Goal: Information Seeking & Learning: Learn about a topic

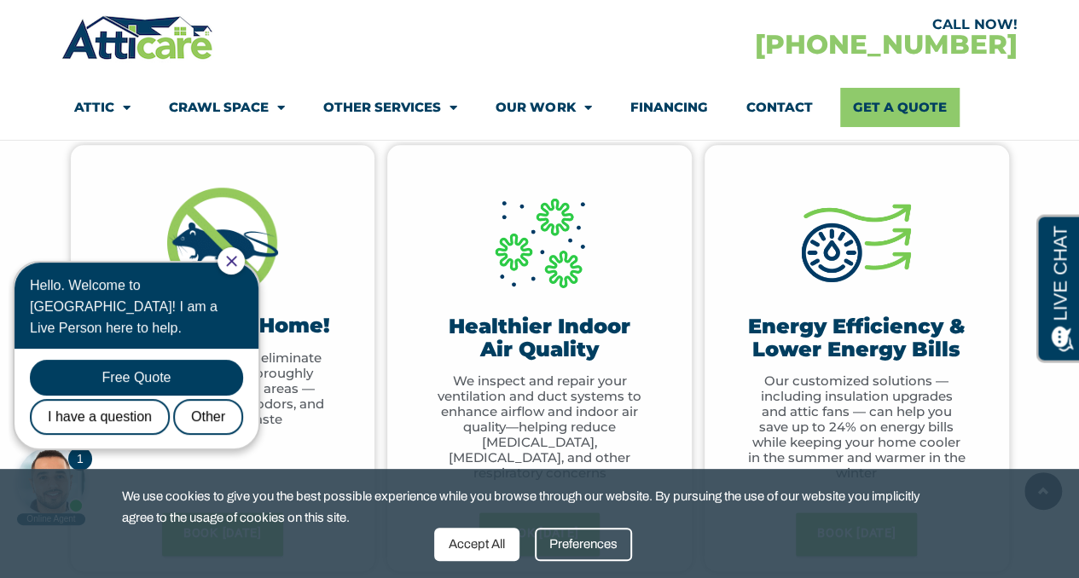
scroll to position [1023, 0]
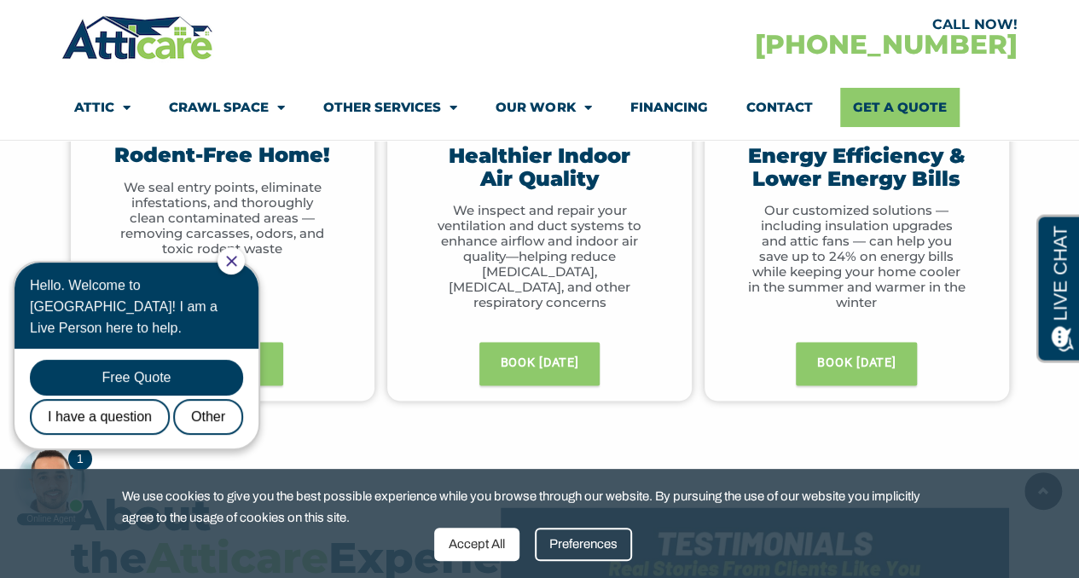
click at [236, 260] on icon "Close Chat" at bounding box center [231, 261] width 10 height 10
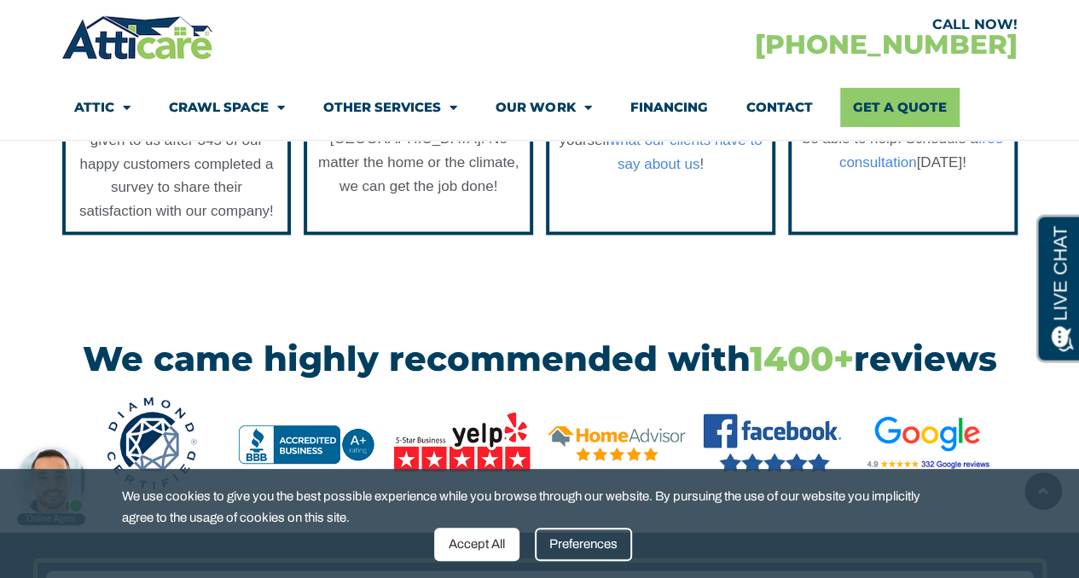
scroll to position [1448, 0]
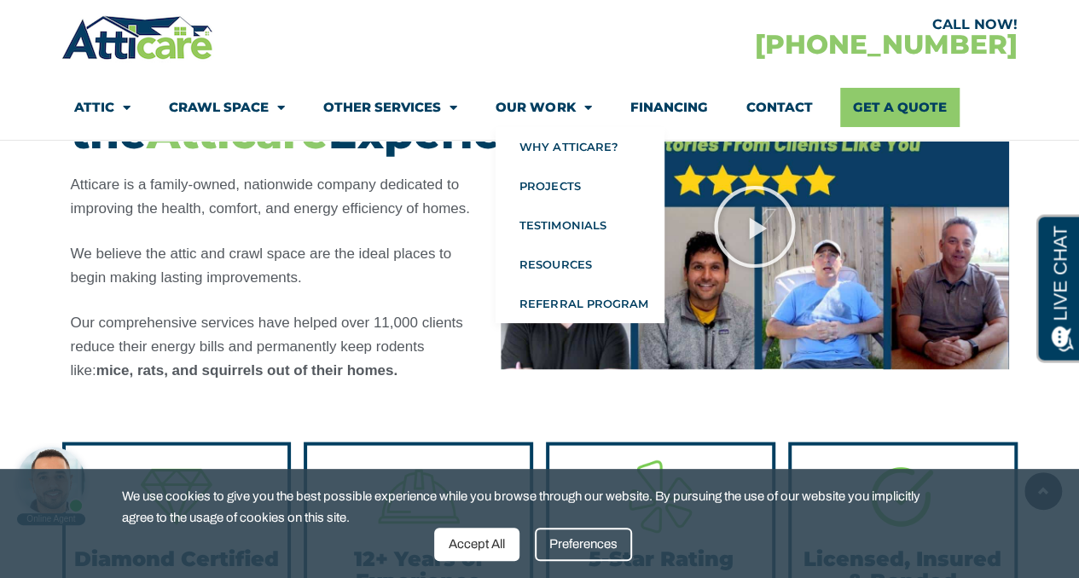
click at [556, 108] on link "Our Work" at bounding box center [543, 107] width 96 height 39
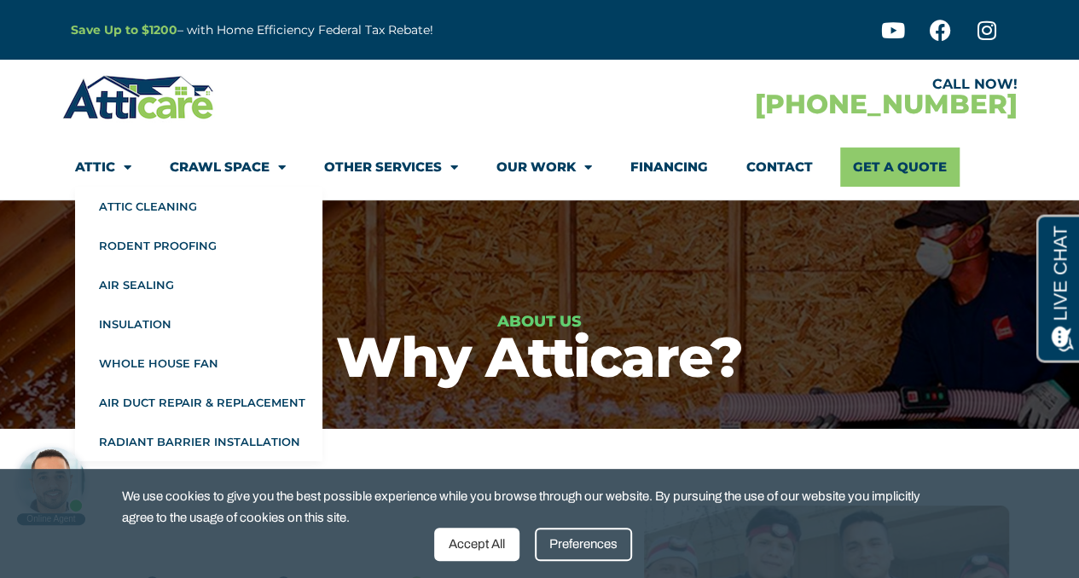
click at [126, 168] on span "Menu" at bounding box center [123, 168] width 16 height 30
click at [99, 167] on link "Attic" at bounding box center [103, 167] width 56 height 39
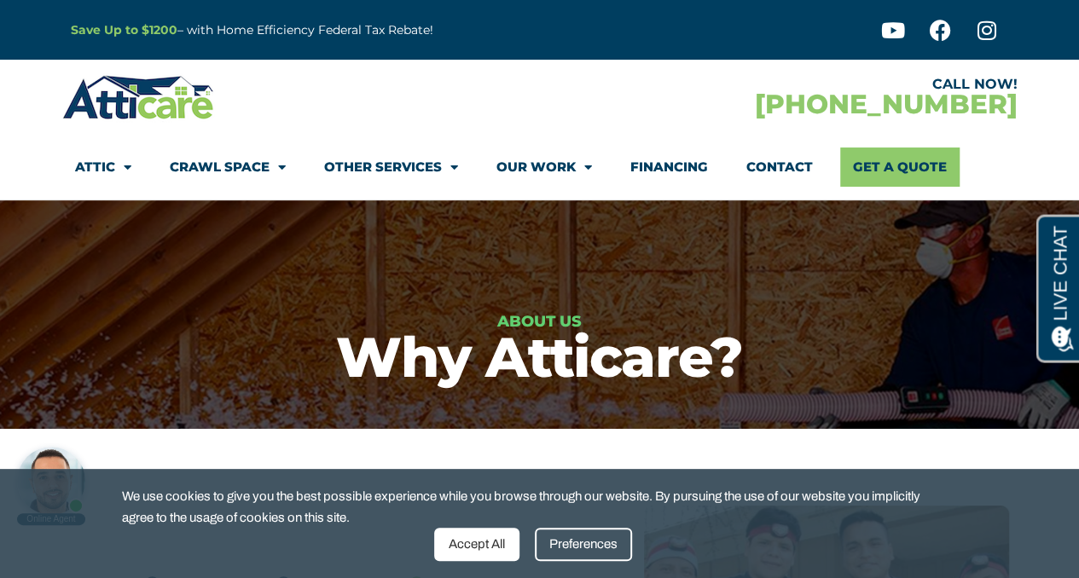
click at [99, 166] on link "Attic" at bounding box center [103, 167] width 56 height 39
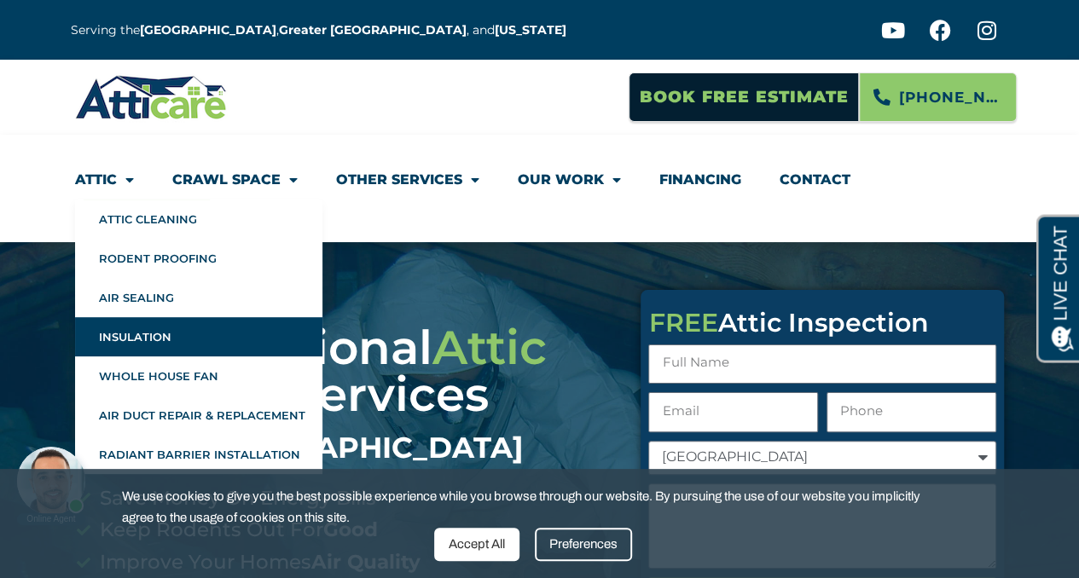
click at [130, 343] on link "Insulation" at bounding box center [198, 336] width 247 height 39
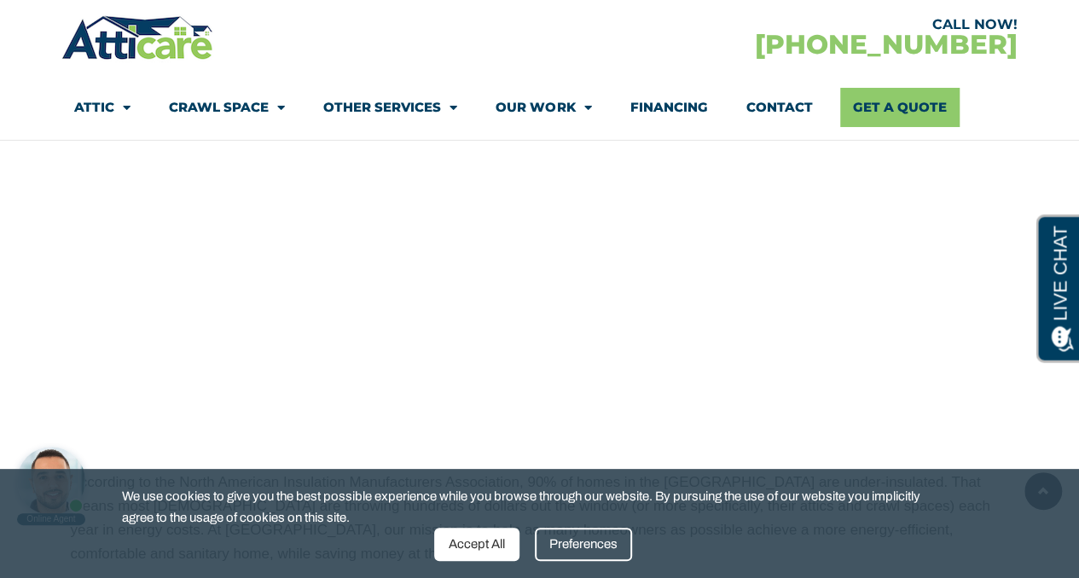
scroll to position [1171, 0]
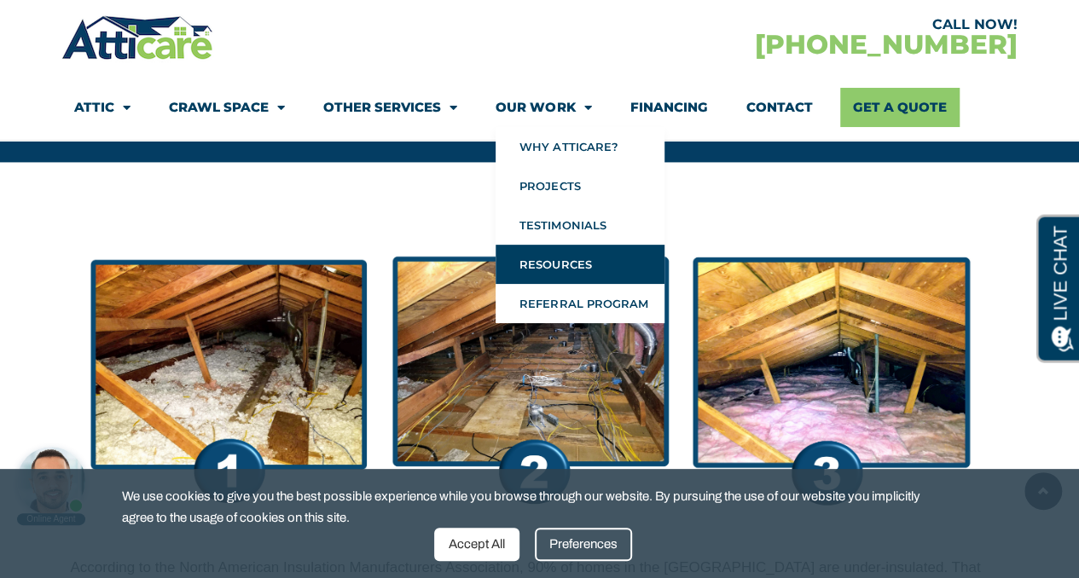
click at [571, 269] on link "Resources" at bounding box center [579, 264] width 169 height 39
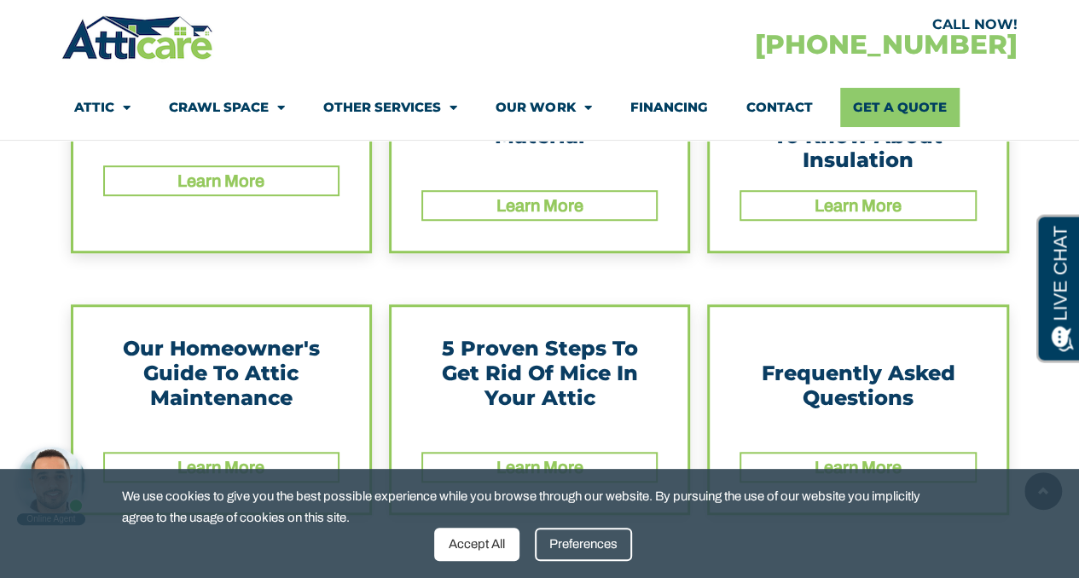
scroll to position [341, 0]
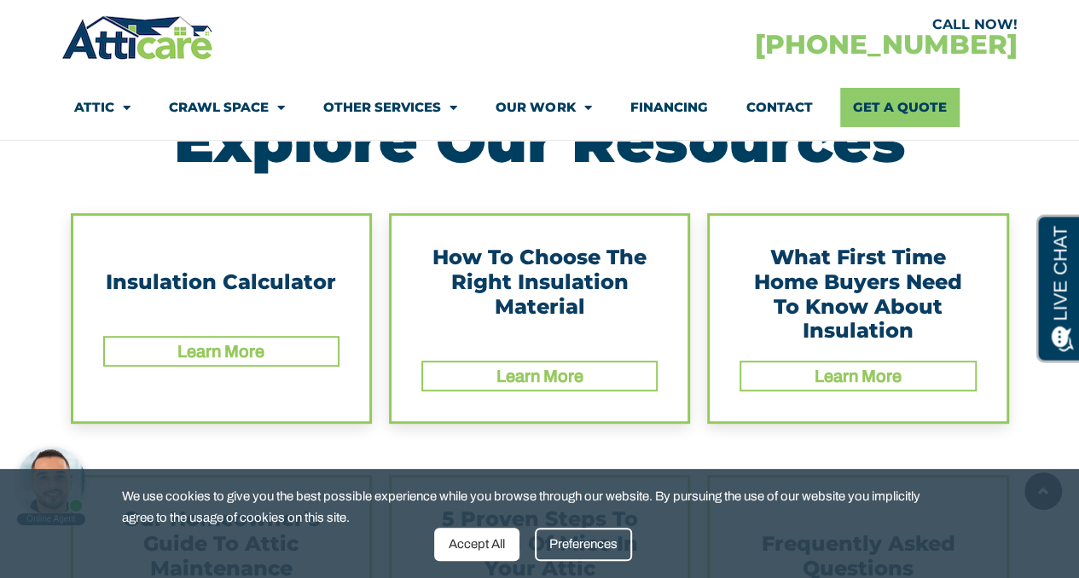
click at [215, 354] on link "Learn More" at bounding box center [220, 351] width 87 height 19
